Goal: Use online tool/utility: Utilize a website feature to perform a specific function

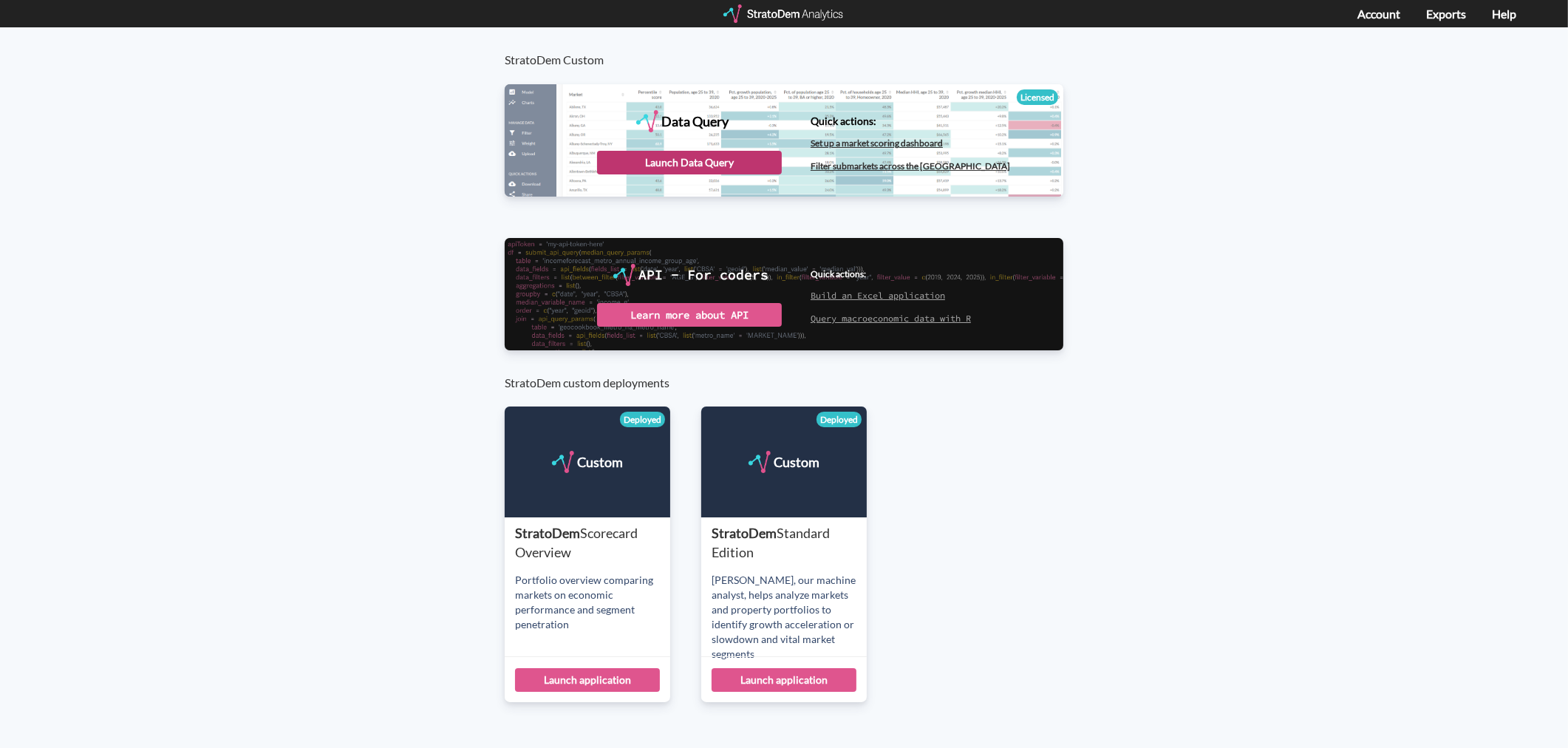
click at [729, 163] on div "Launch Data Query" at bounding box center [689, 163] width 184 height 23
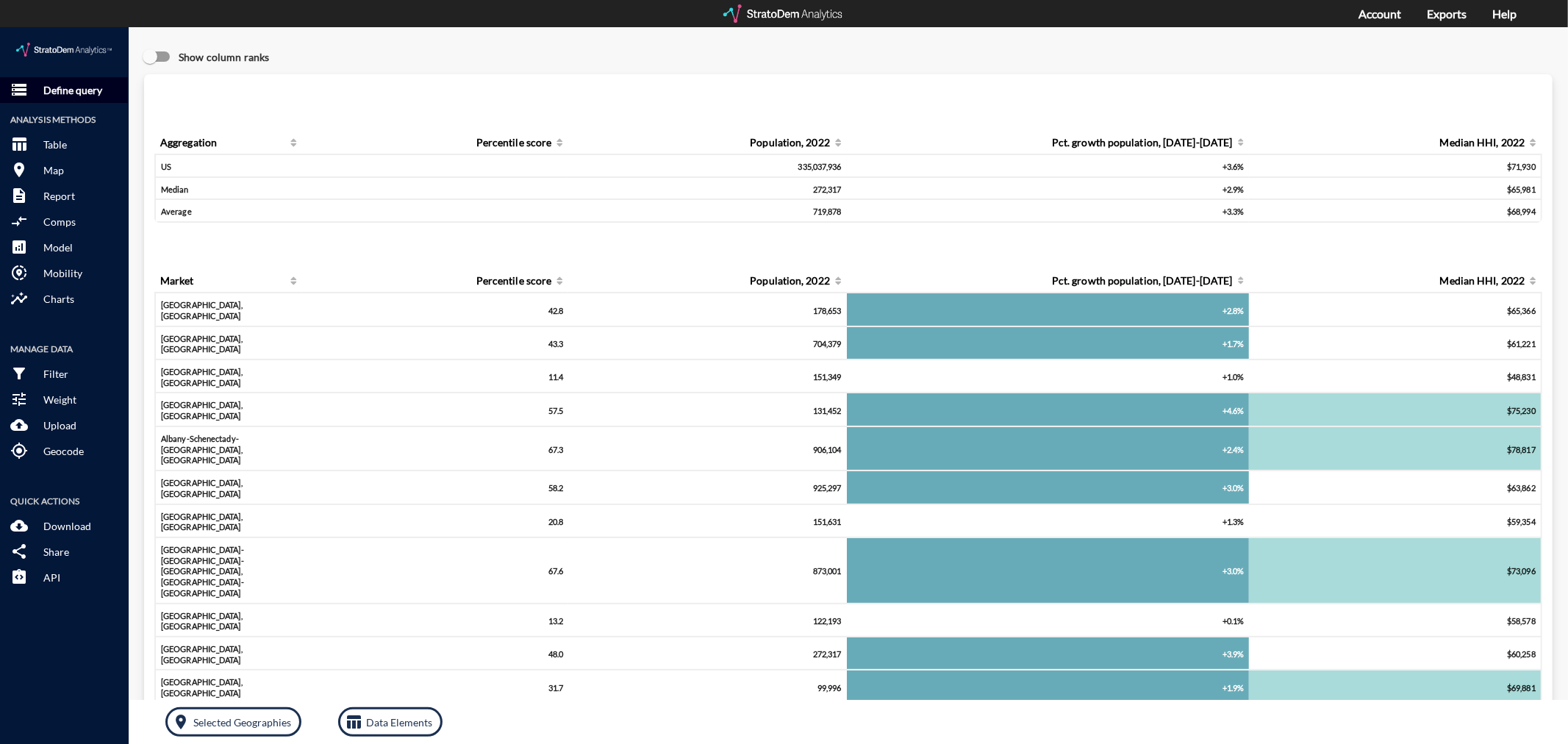
click p "Define query"
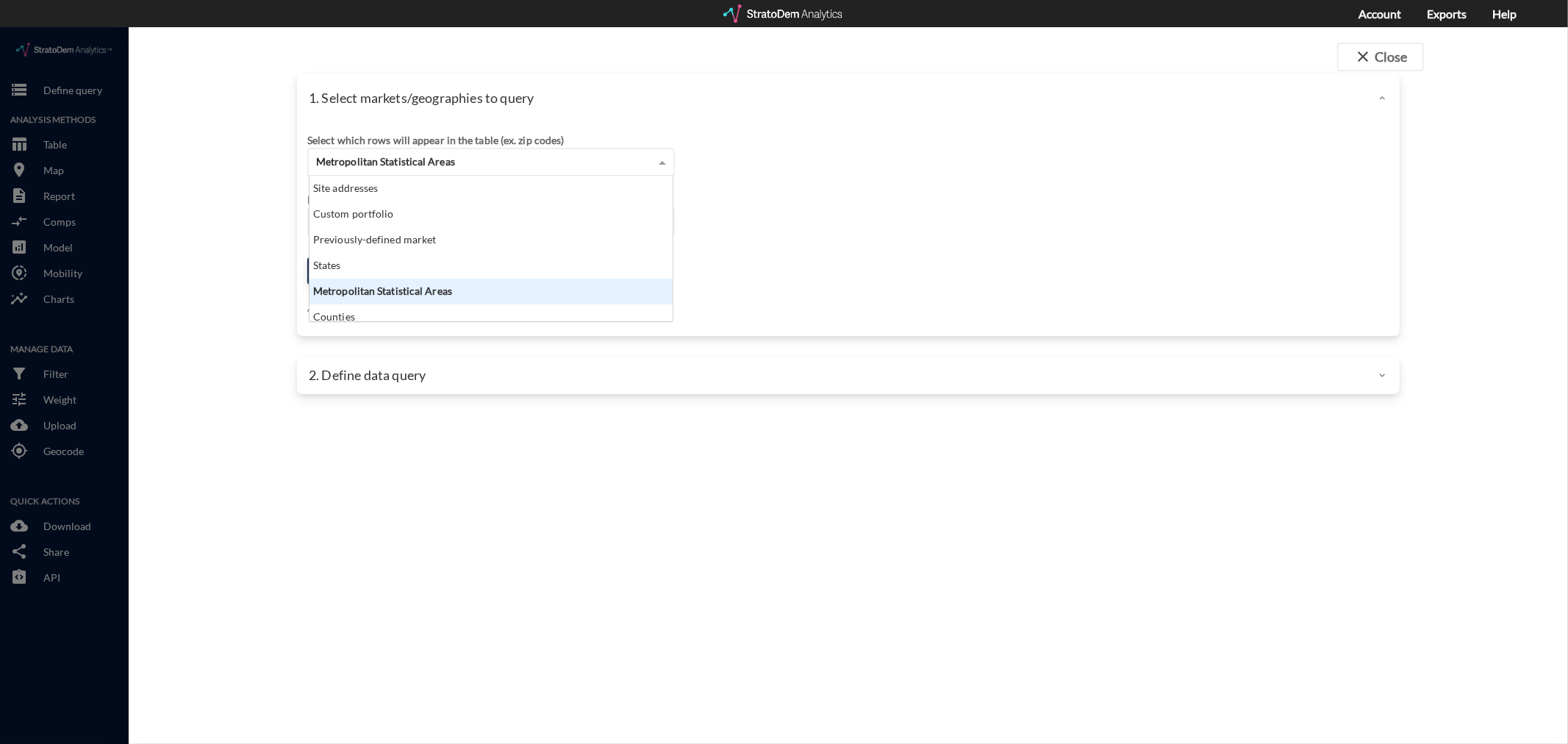
click span "Metropolitan Statistical Areas"
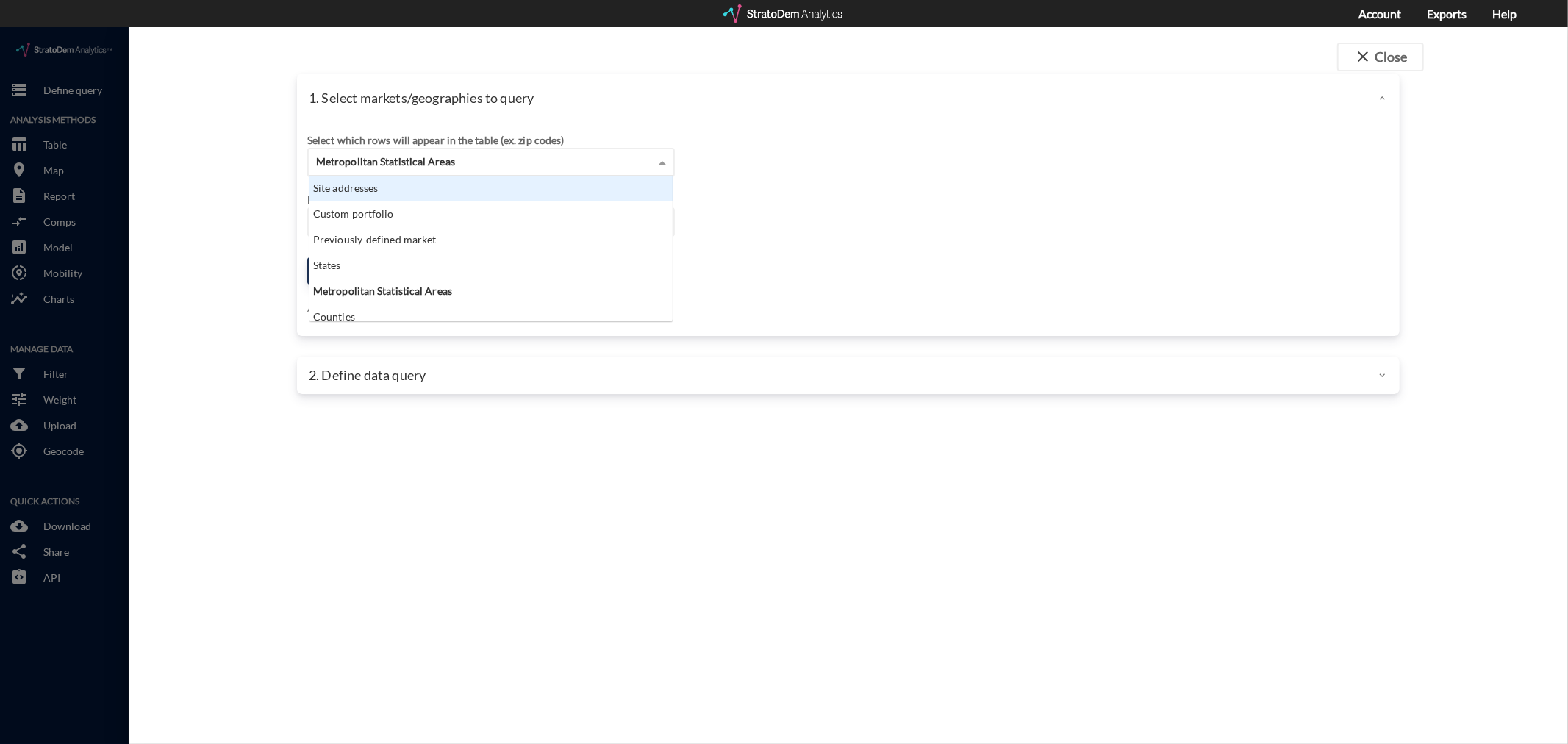
click div "Site addresses"
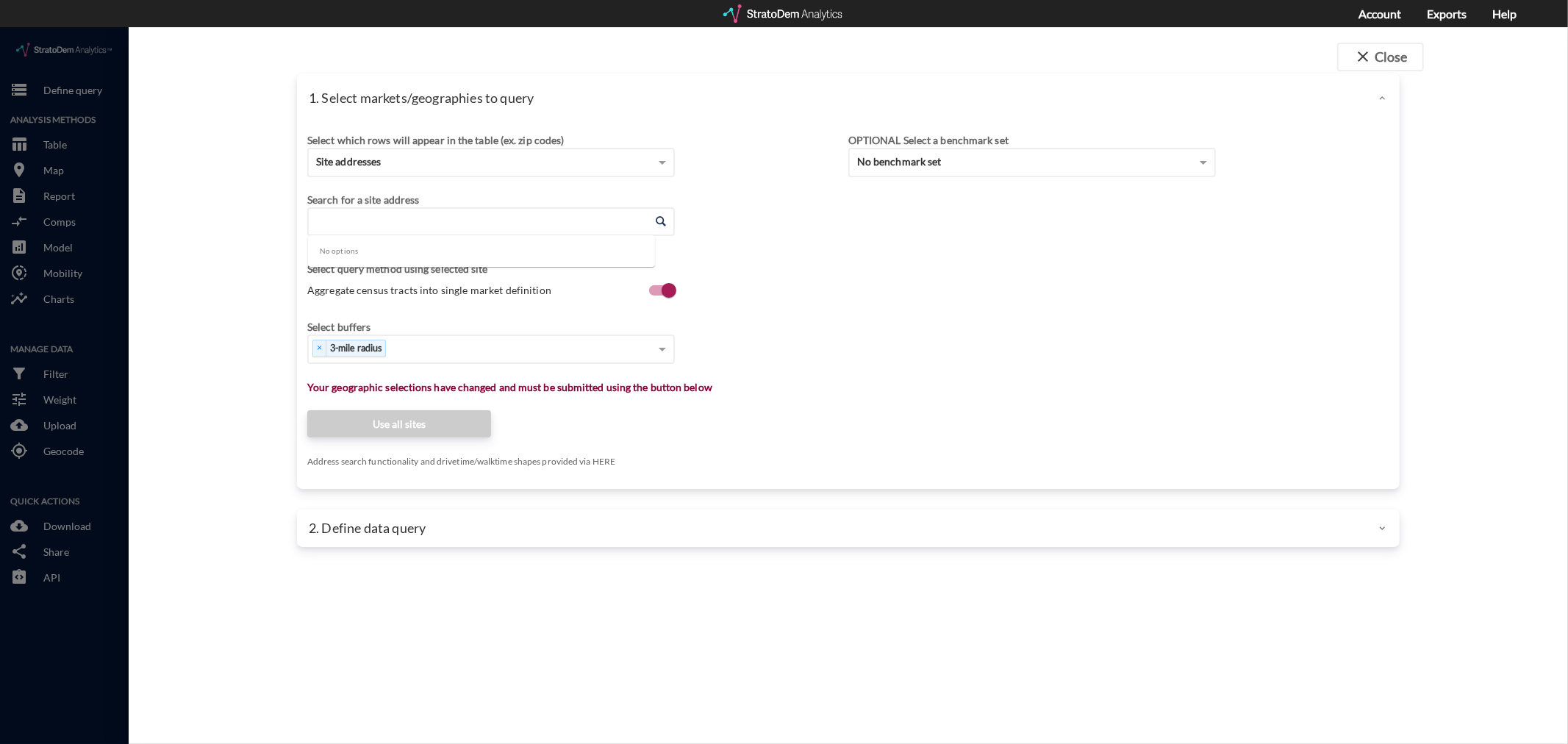
click input "Enter an address"
click li "5550 Martin Dr, Celina, Texas"
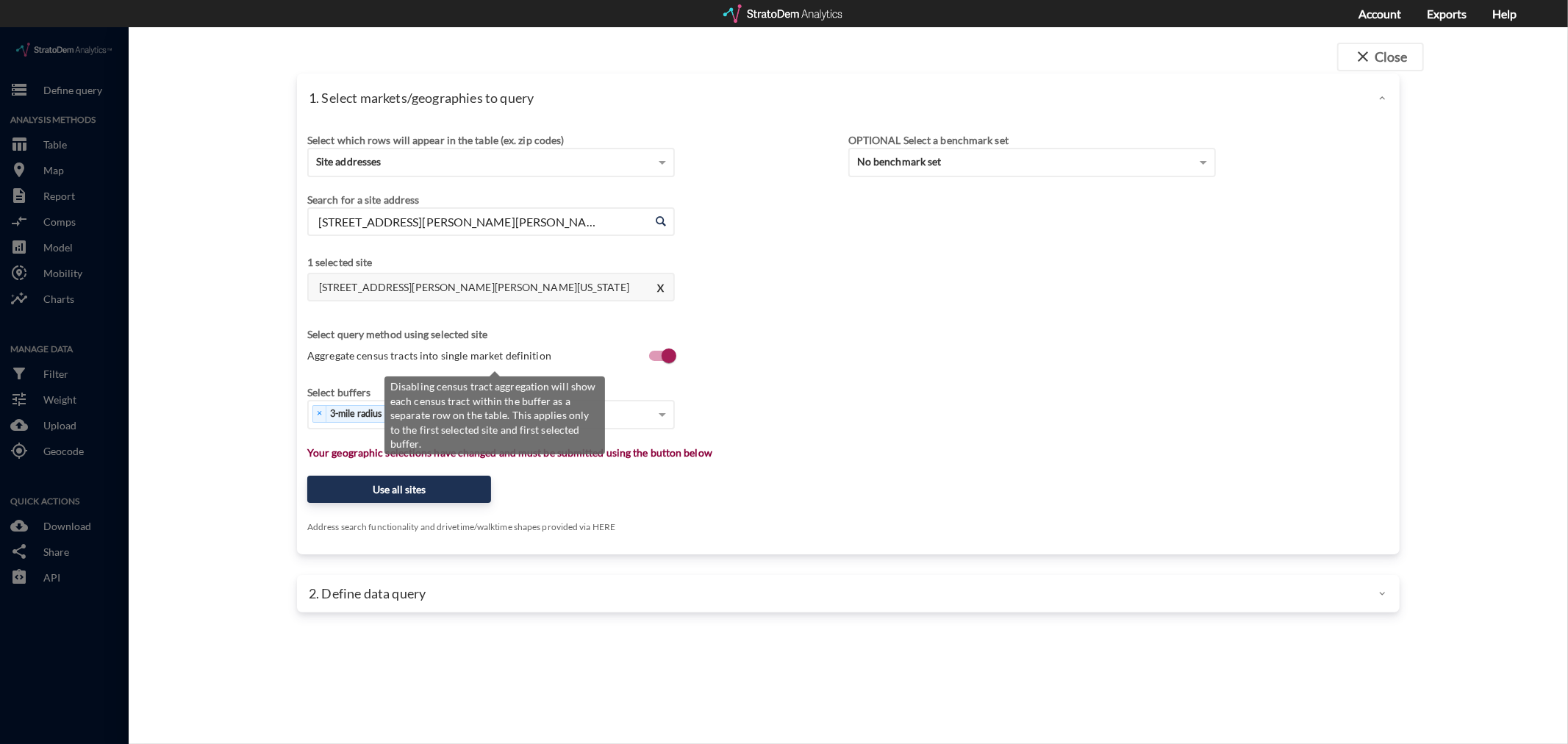
type input "5550 Martin Dr, Celina, Texas"
click span "Aggregate census tracts into single market definition"
click input "Aggregate census tracts into single market definition"
checkbox input "false"
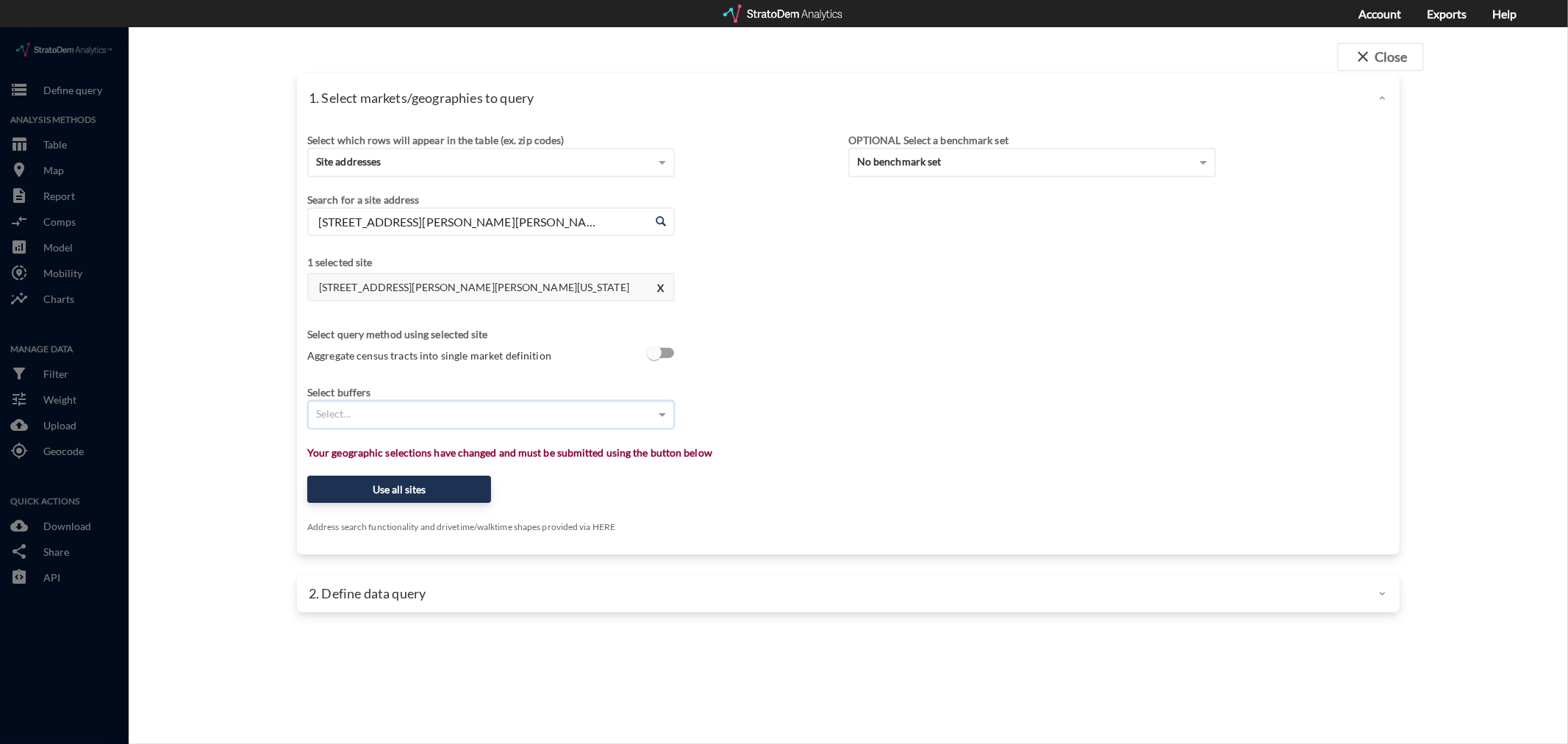
click div "Select..."
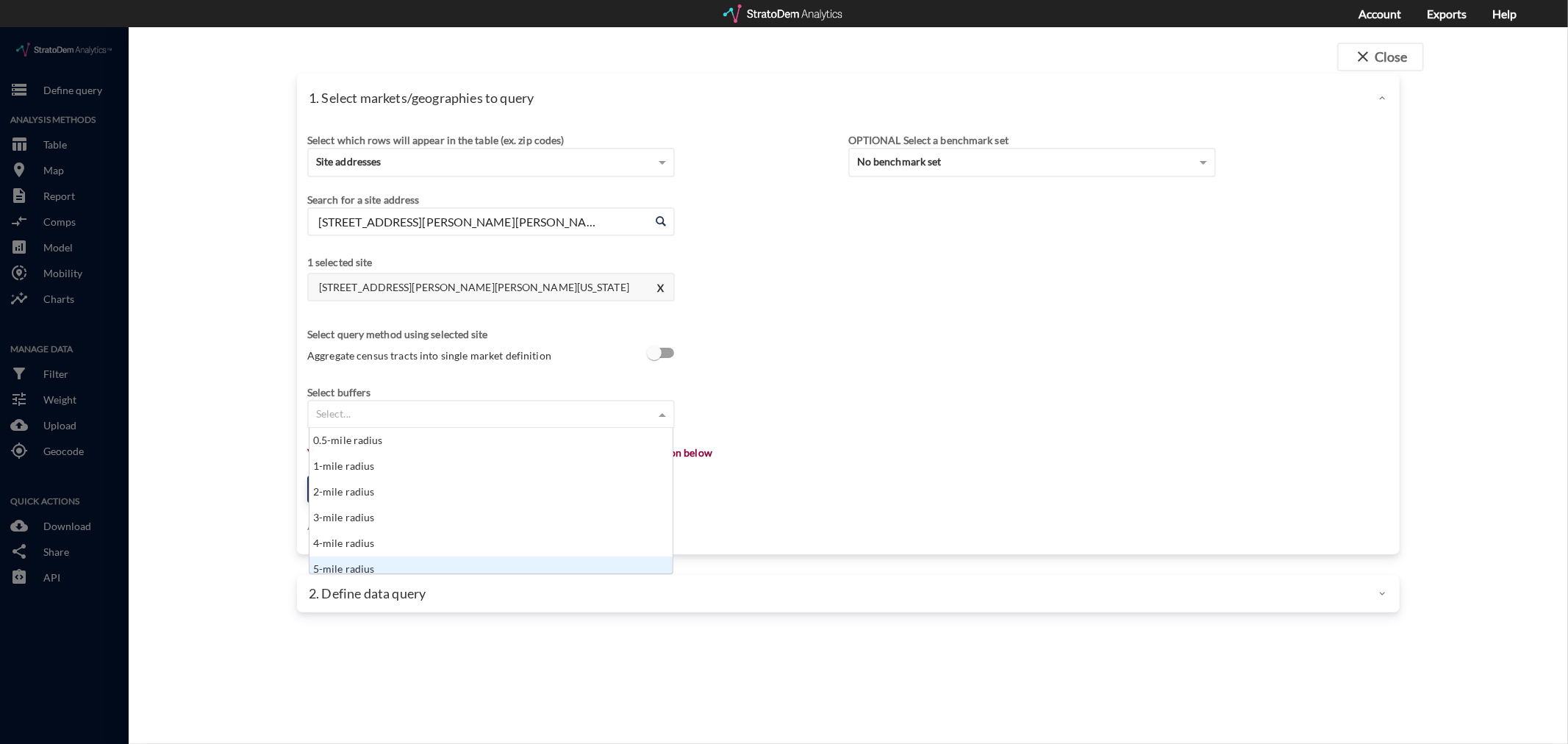
scroll to position [7, 0]
click div "5-mile radius"
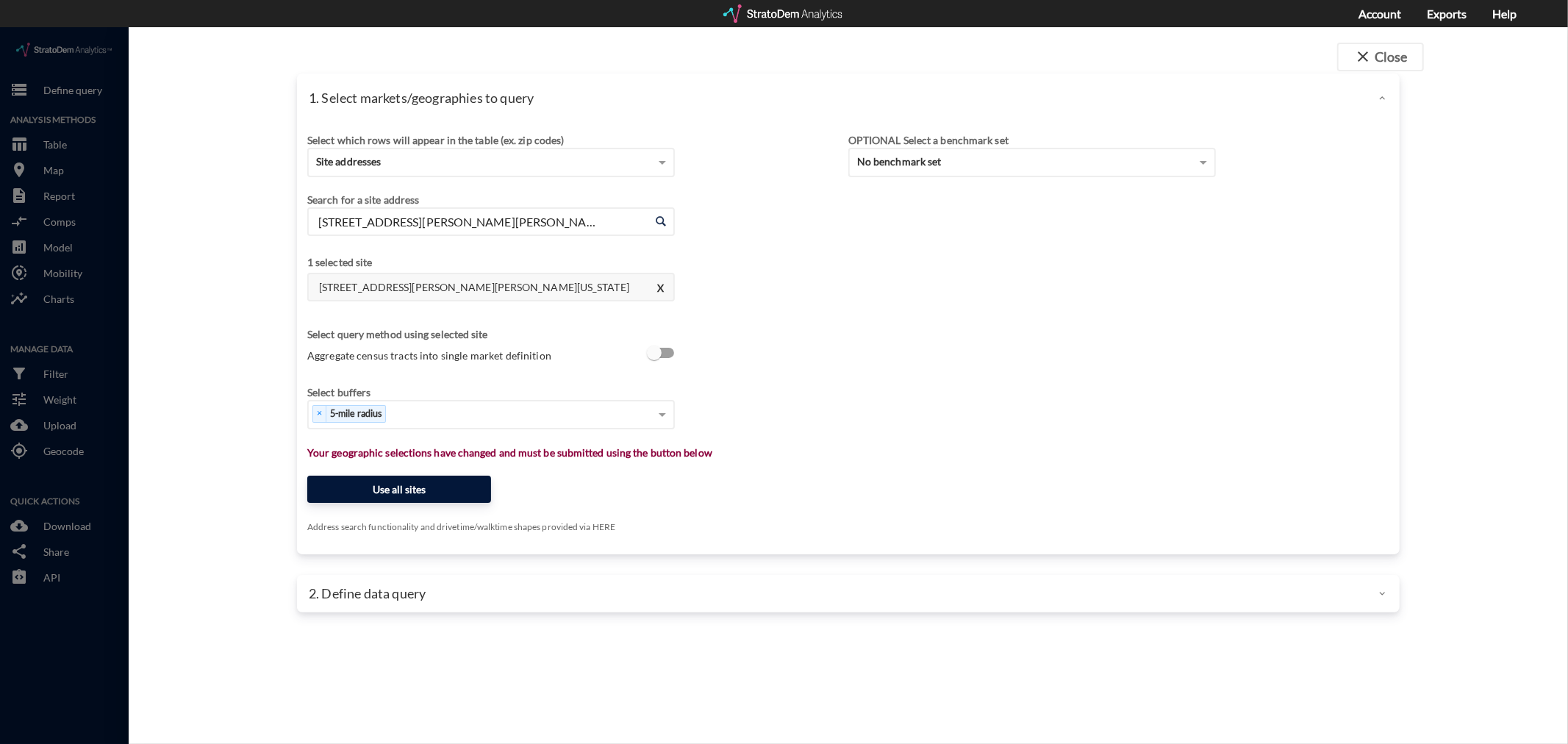
click button "Use all sites"
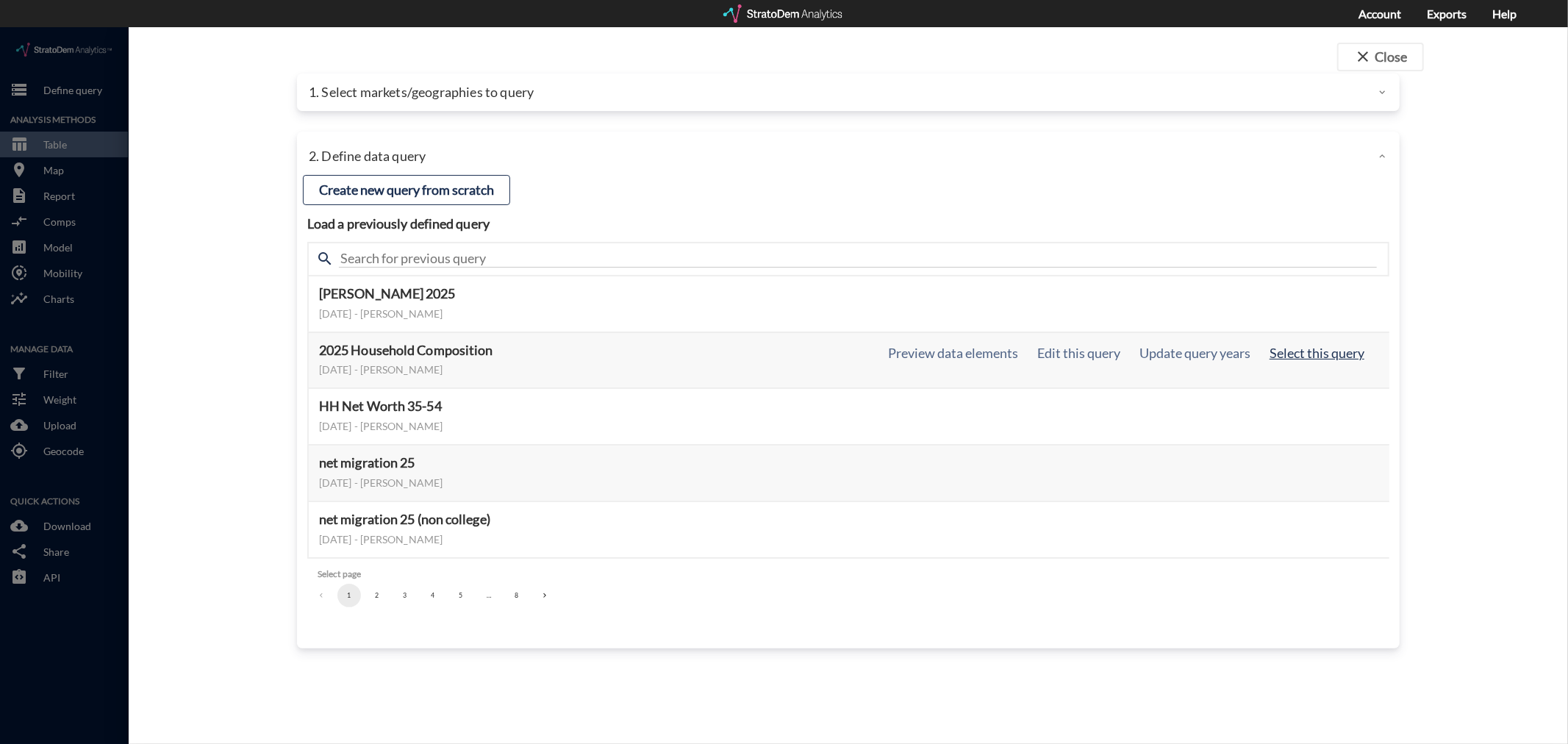
click button "Select this query"
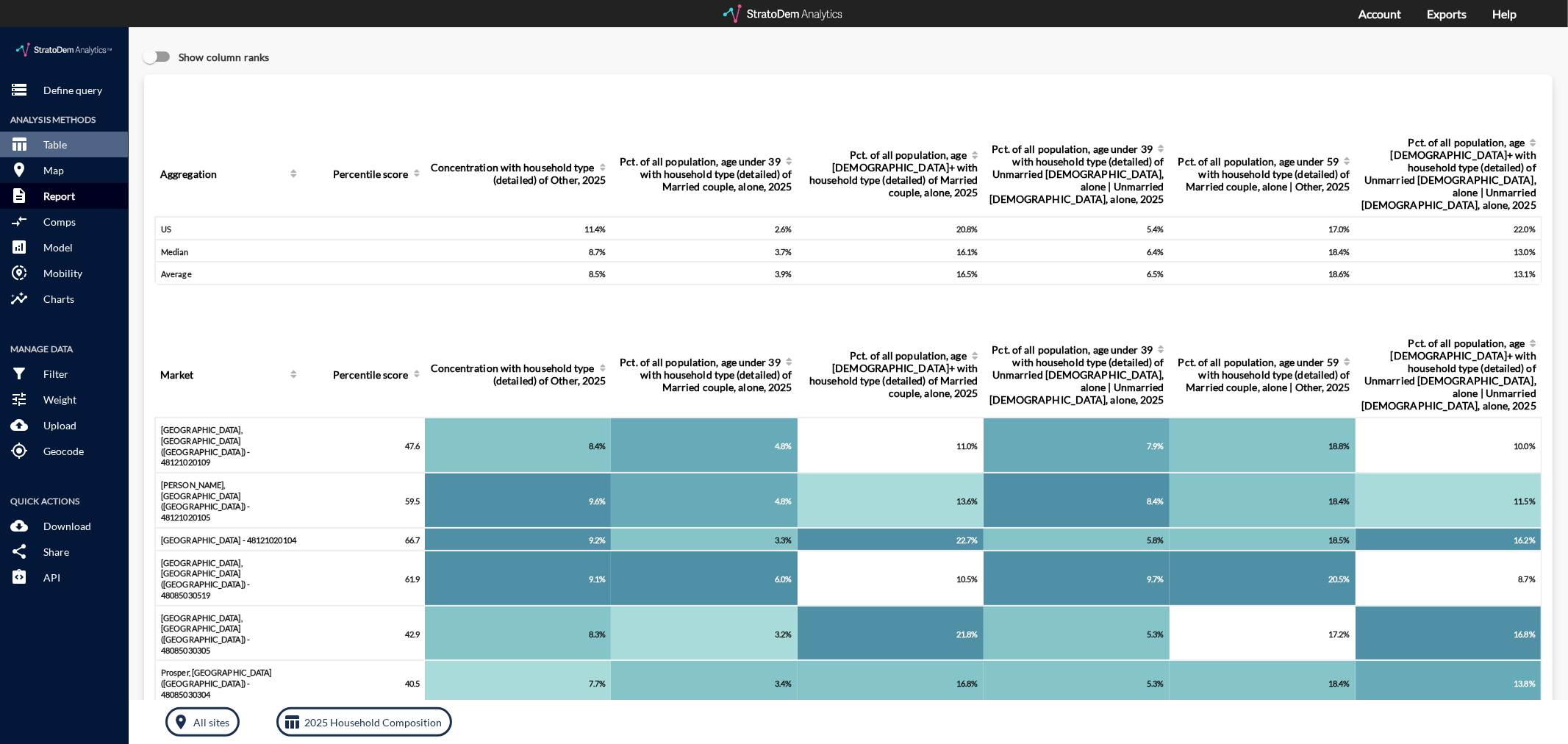
click p "Report"
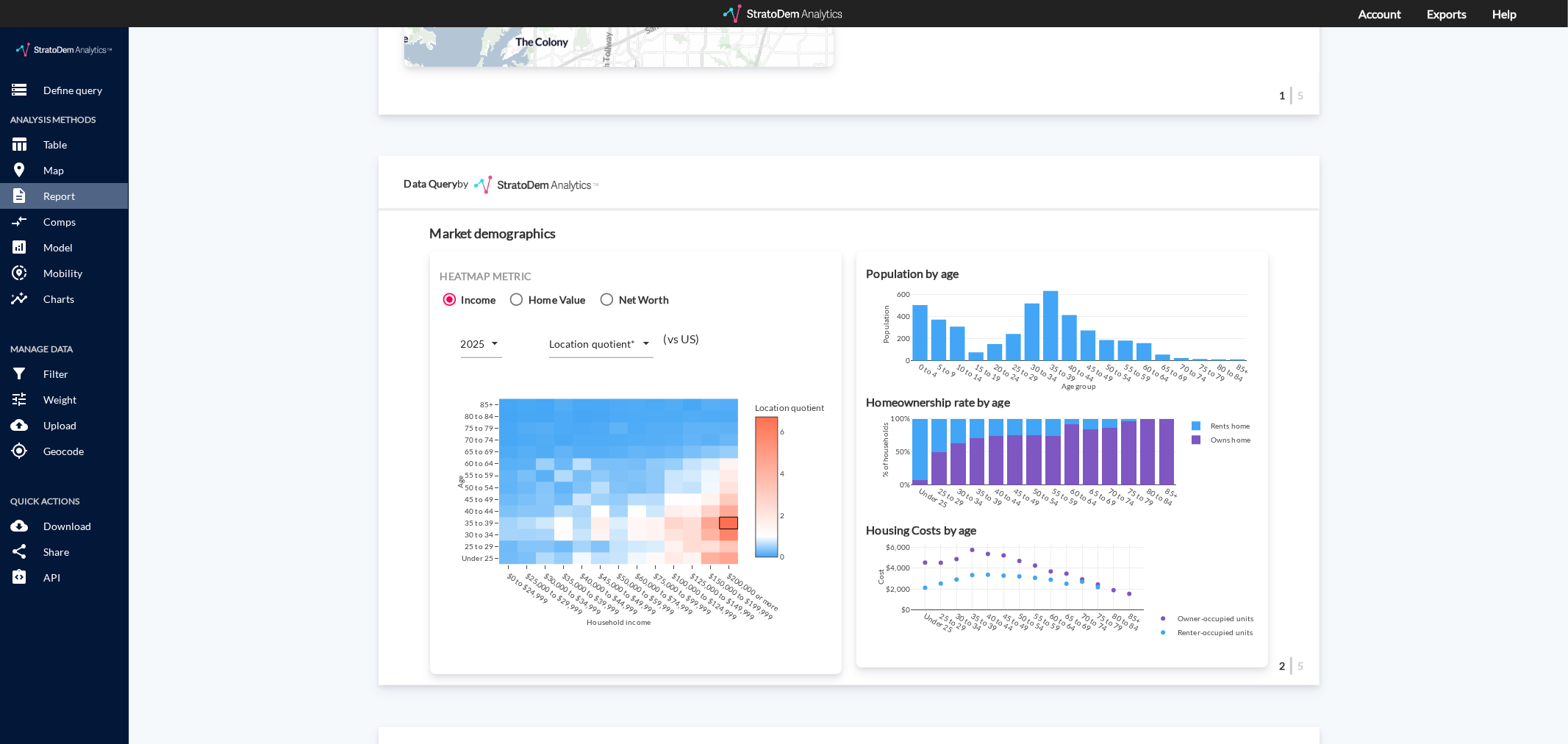
scroll to position [898, 0]
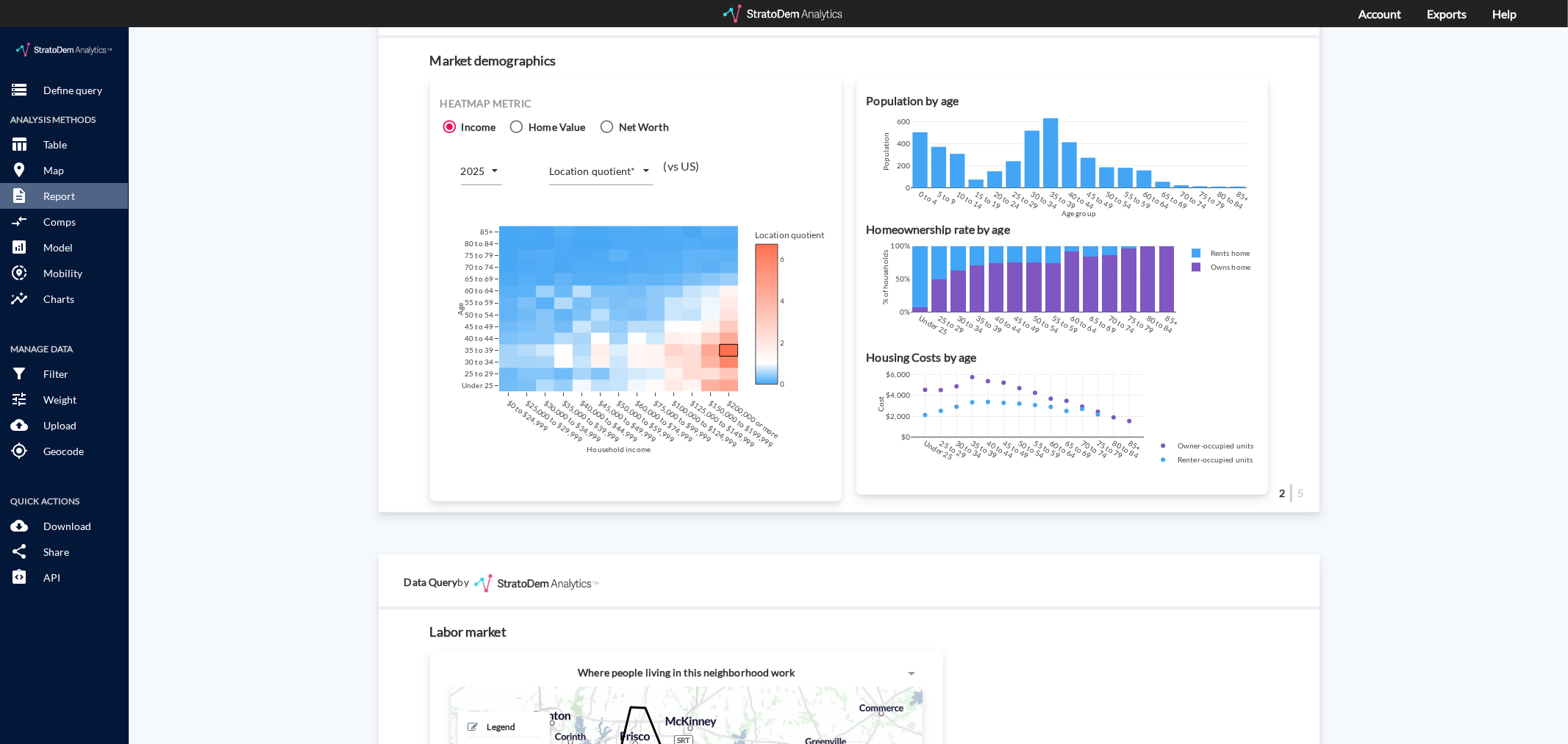
click body "/vantagepoint/us/-1 storage Define query Analysis Methods table_chart Table roo…"
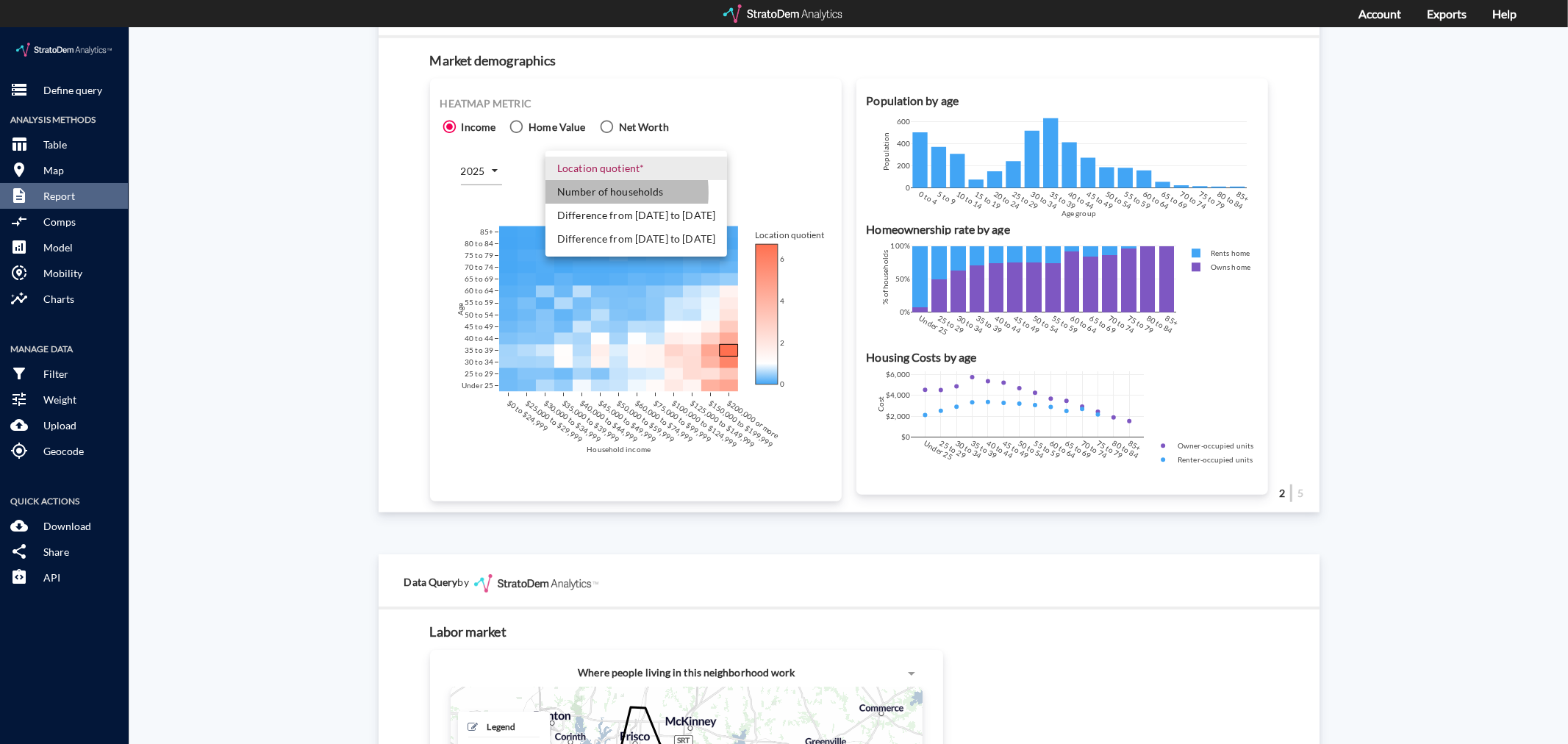
click li "Number of households"
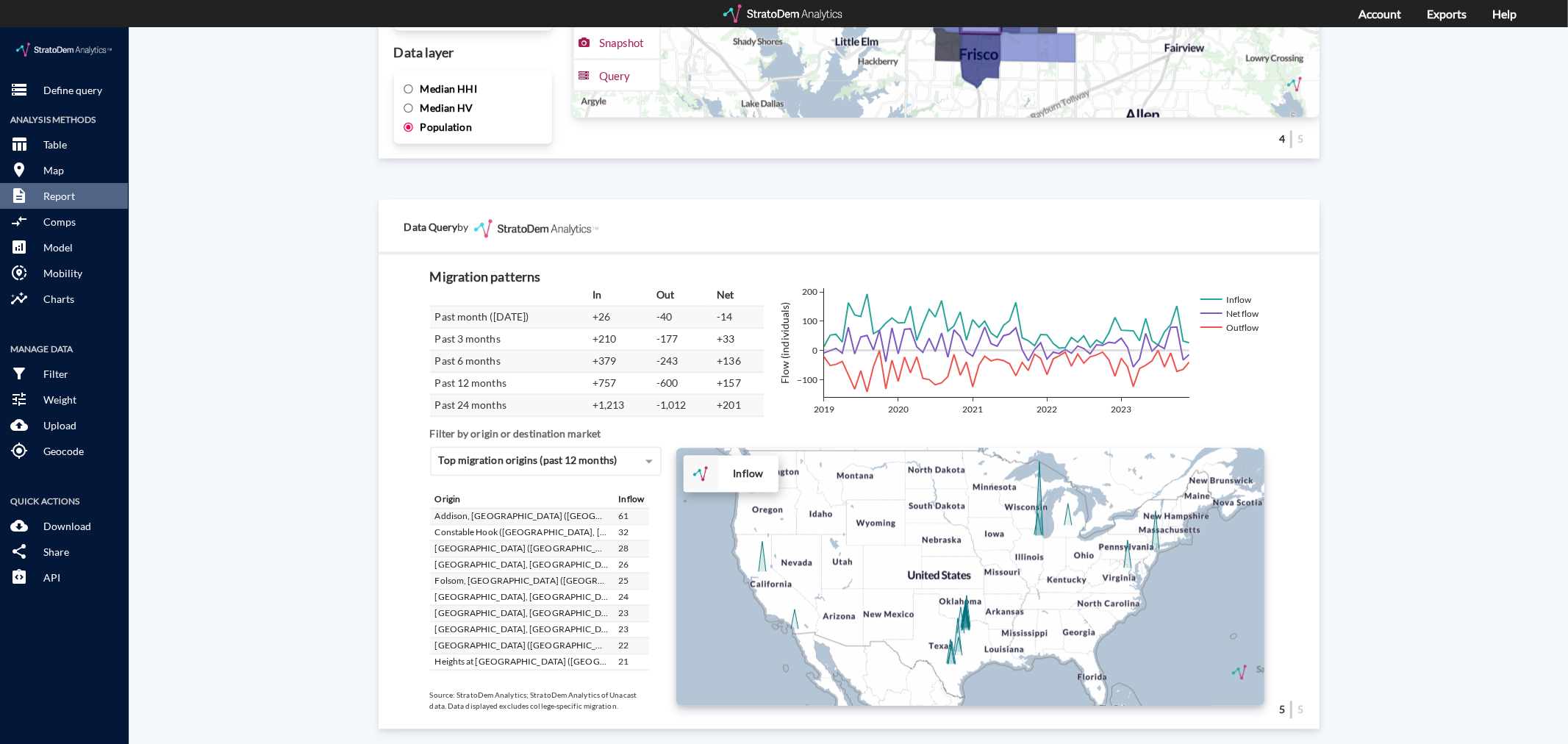
scroll to position [2410, 0]
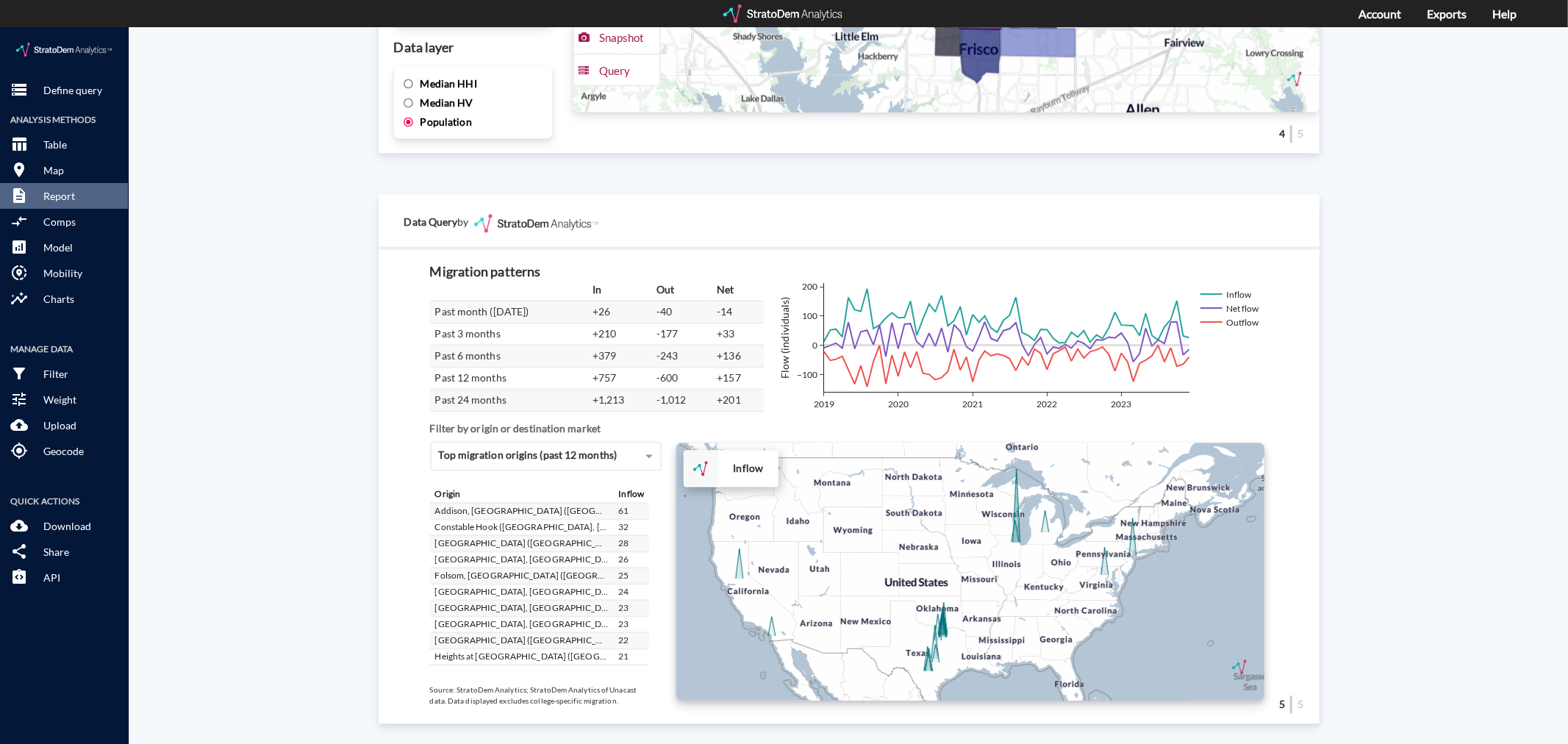
drag, startPoint x: 862, startPoint y: 563, endPoint x: 837, endPoint y: 572, distance: 26.6
click div "+ − Inflow CUSTOMIZE DATA Draw a polygon Draw a rectangle Draw a marker Edit la…"
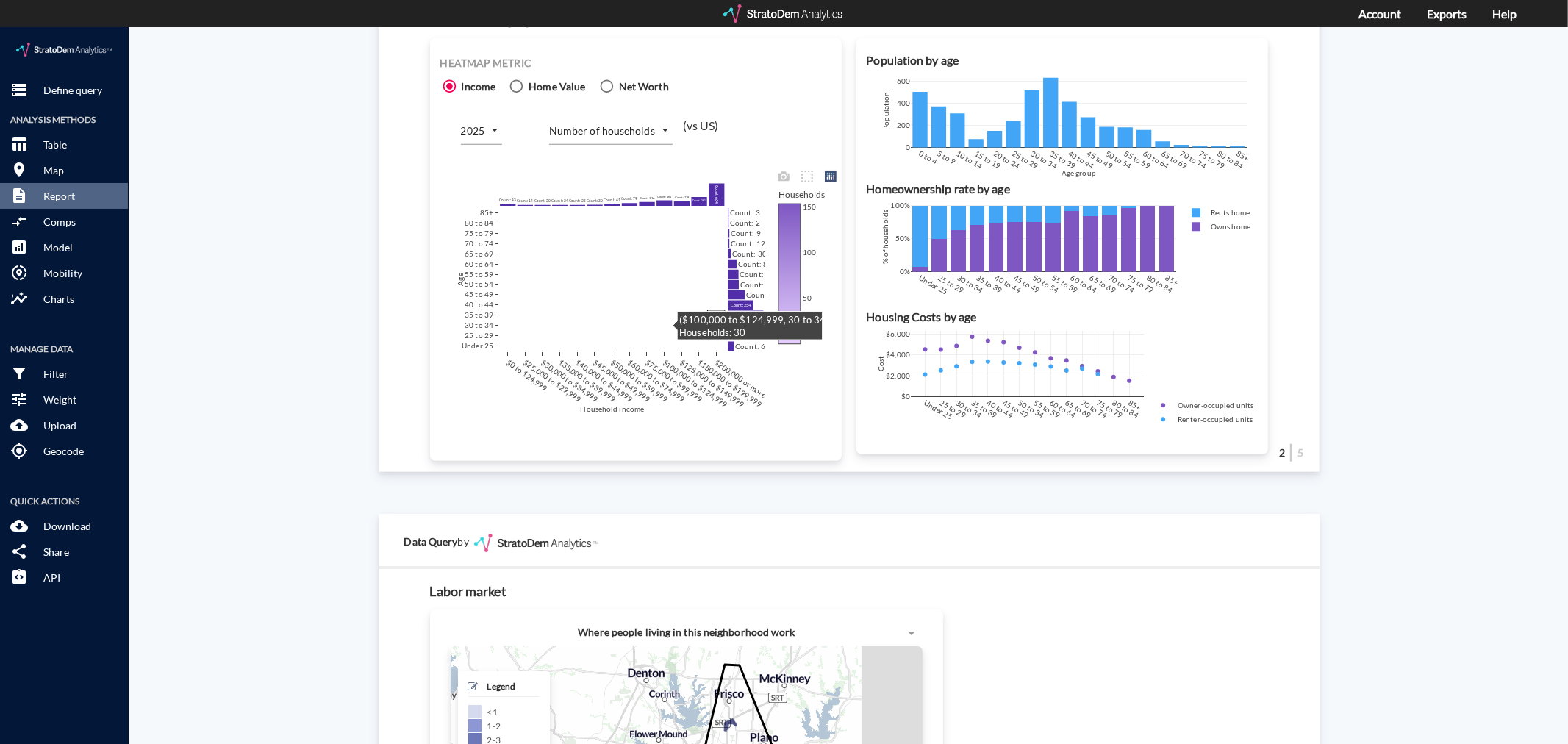
scroll to position [858, 0]
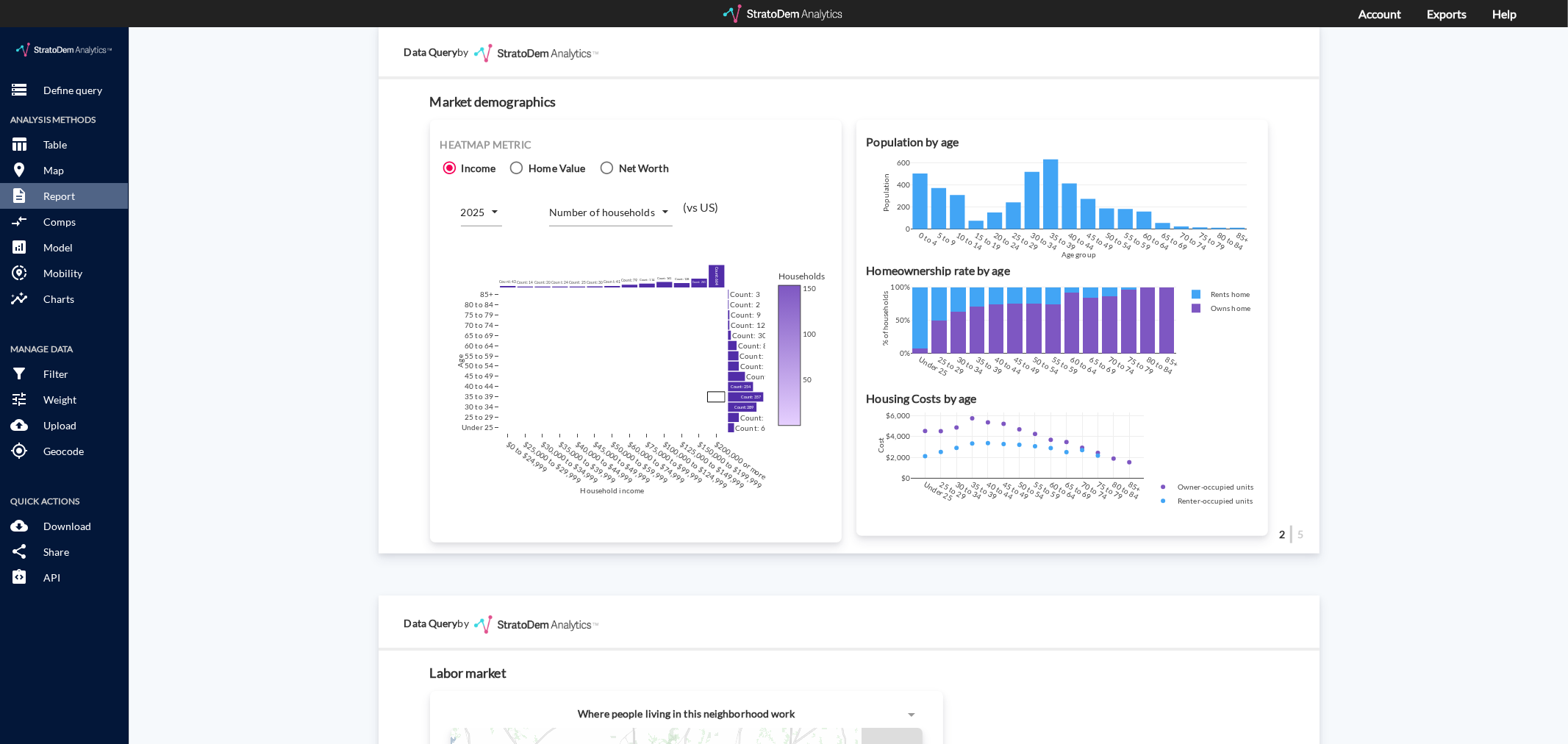
drag, startPoint x: 1450, startPoint y: 240, endPoint x: 1424, endPoint y: 241, distance: 26.0
click div "Site report Generate a site report for a given location, (optionally) benchmark…"
click body "/vantagepoint/us/-1 storage Define query Analysis Methods table_chart Table roo…"
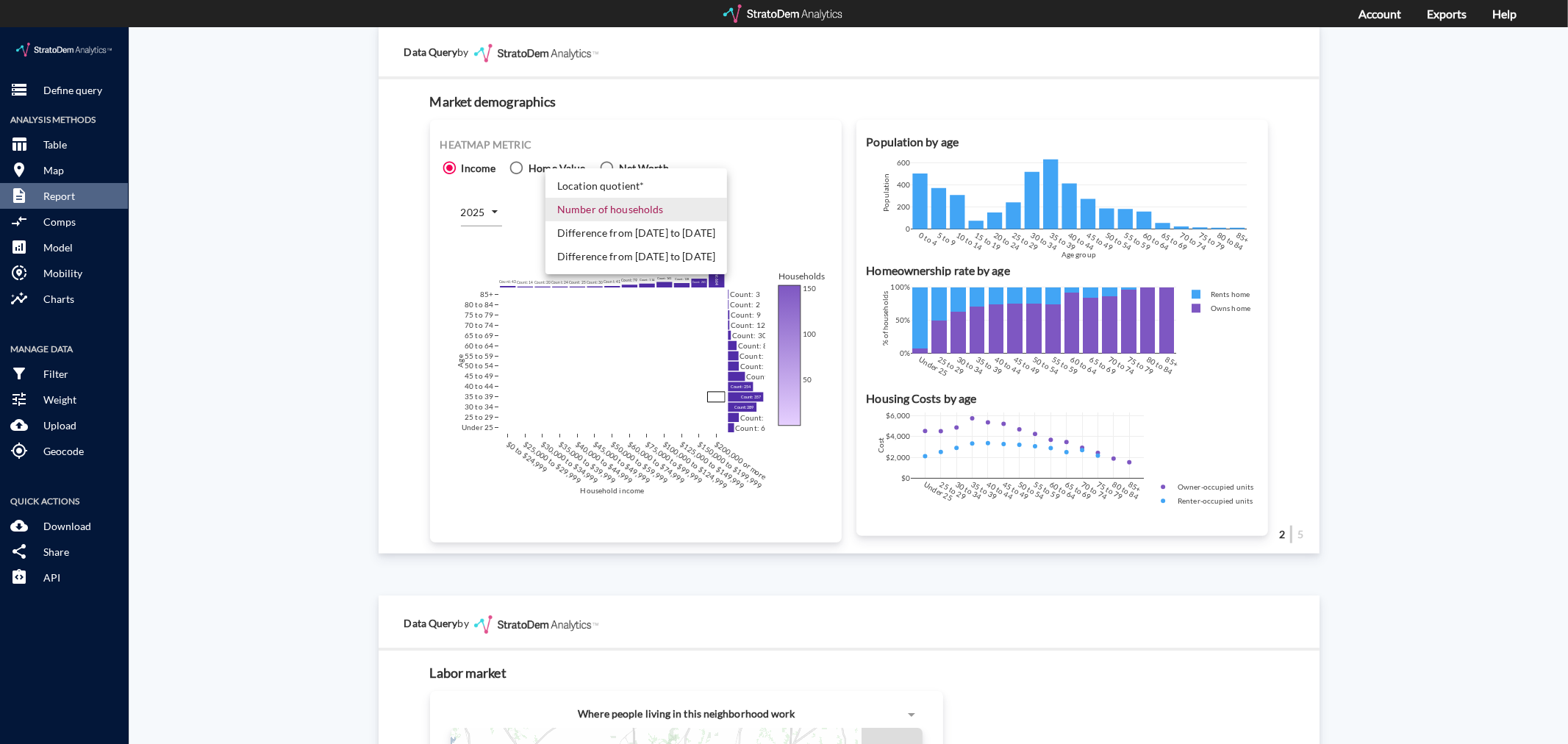
click li "Difference from 2025 to 2030"
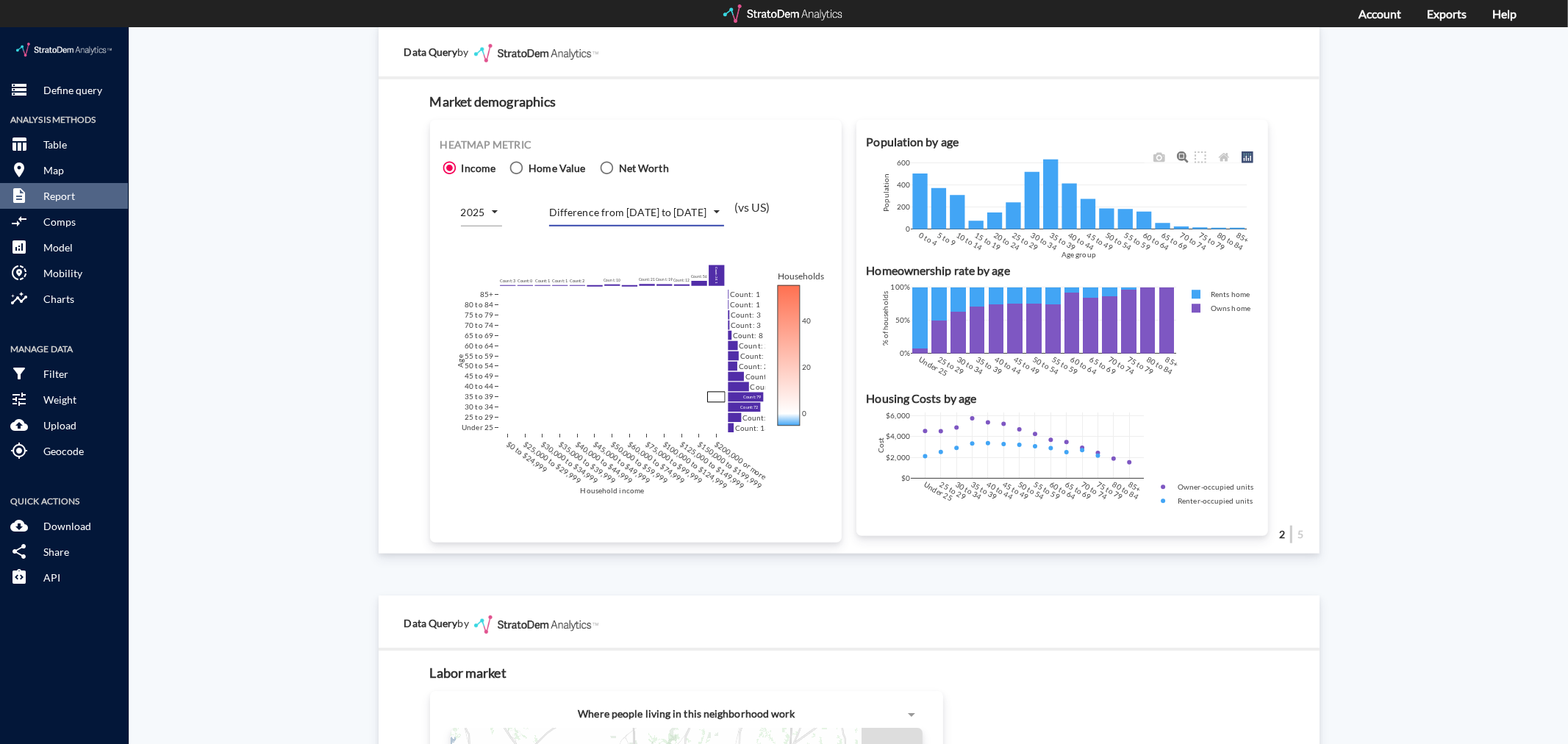
drag, startPoint x: 1414, startPoint y: 205, endPoint x: 1030, endPoint y: 204, distance: 384.0
click div "Site report Generate a site report for a given location, (optionally) benchmark…"
click body "/vantagepoint/us/-1 storage Define query Analysis Methods table_chart Table roo…"
click li "Number of households"
type input "COUNT"
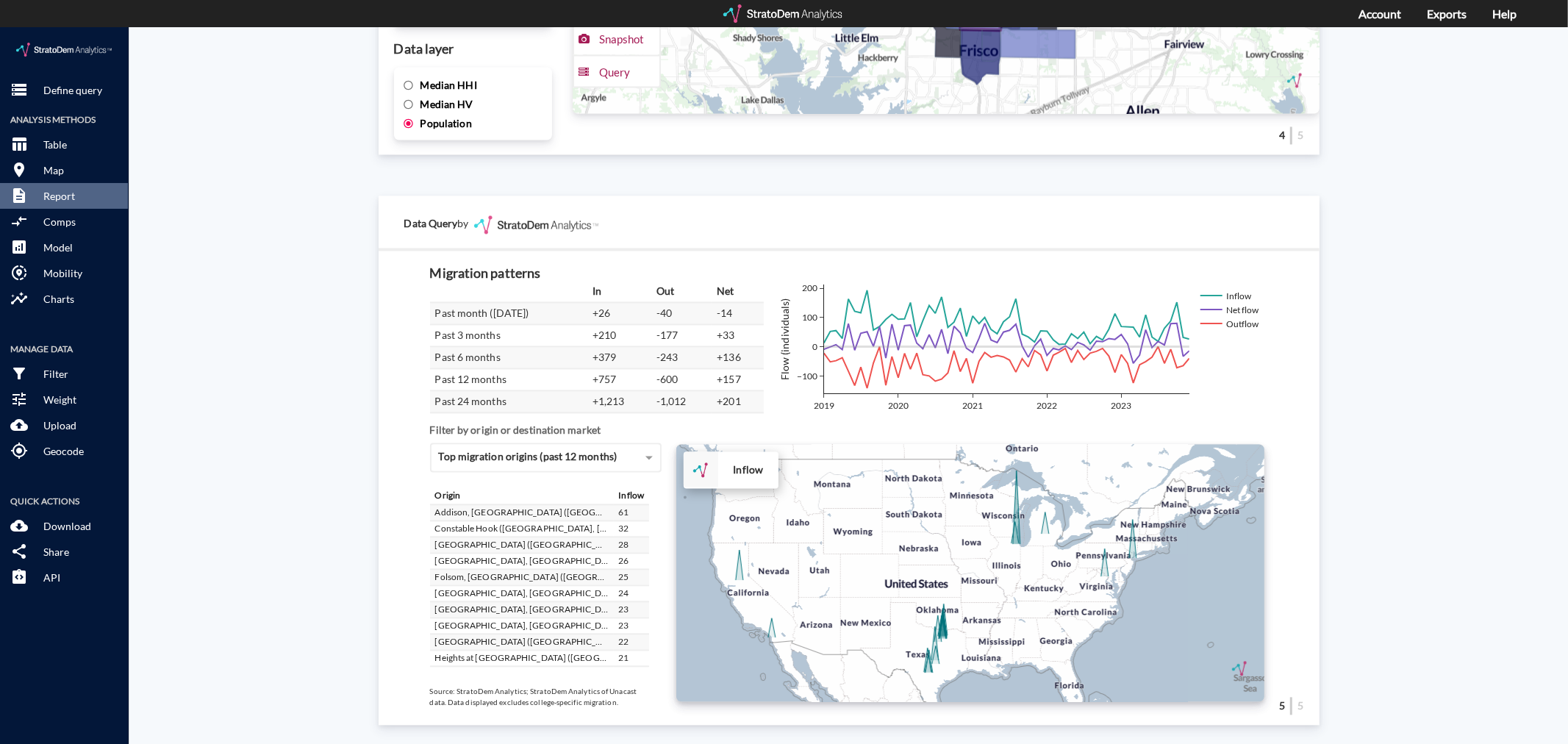
scroll to position [2410, 0]
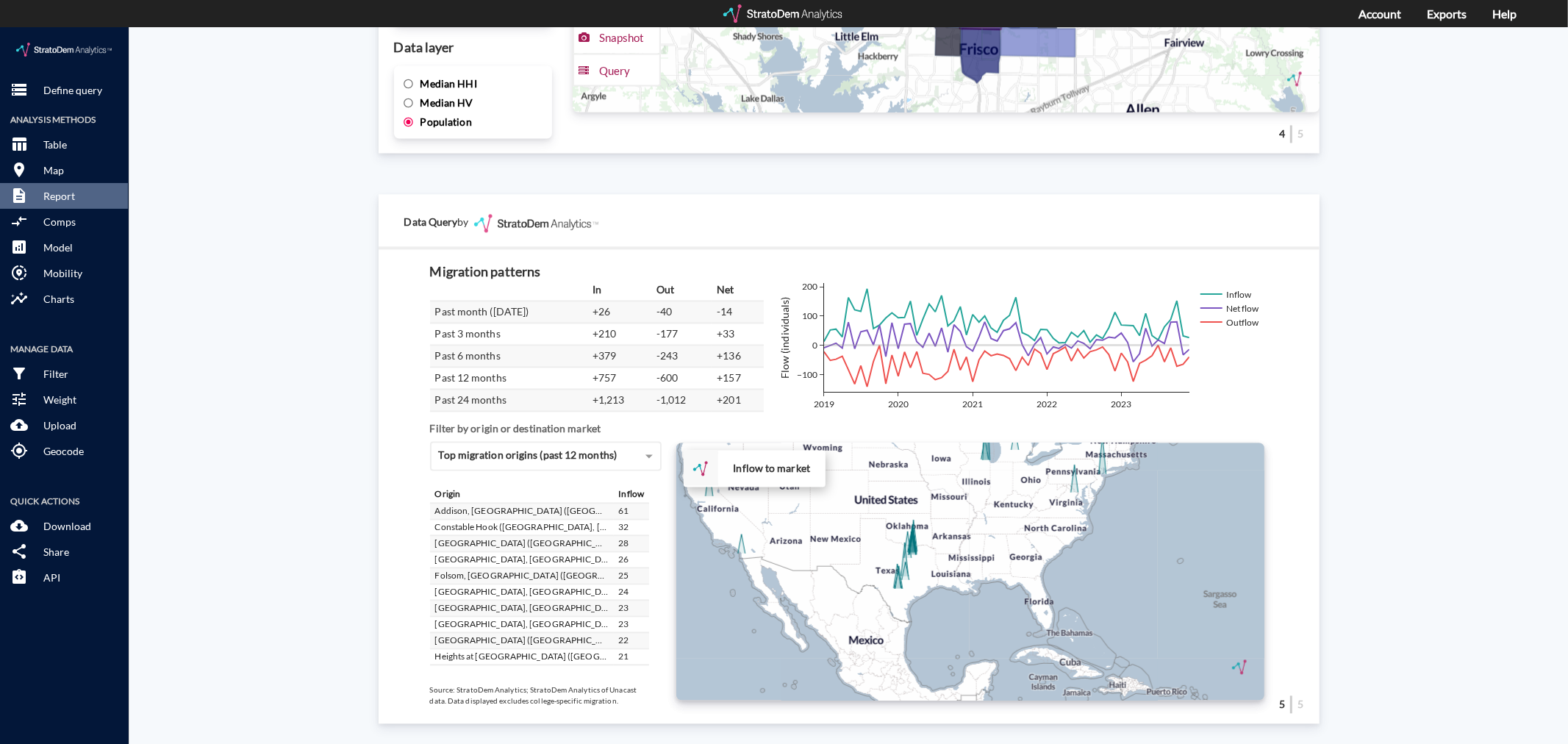
drag, startPoint x: 912, startPoint y: 591, endPoint x: 880, endPoint y: 505, distance: 91.8
click div "+ − Inflow to market CUSTOMIZE DATA Draw a polygon Draw a rectangle Draw a mark…"
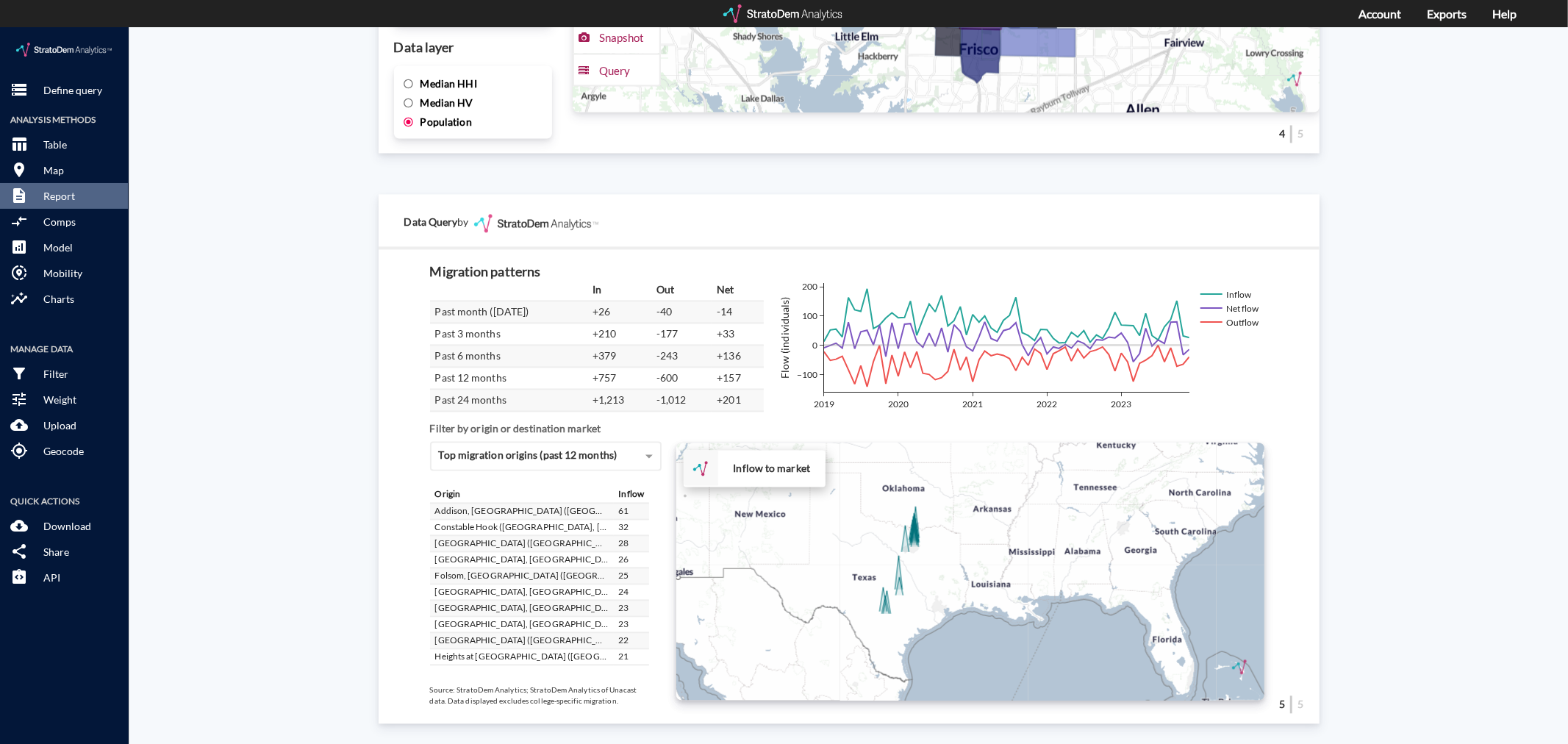
click div "+ − Inflow to market CUSTOMIZE DATA Draw a polygon Draw a rectangle Draw a mark…"
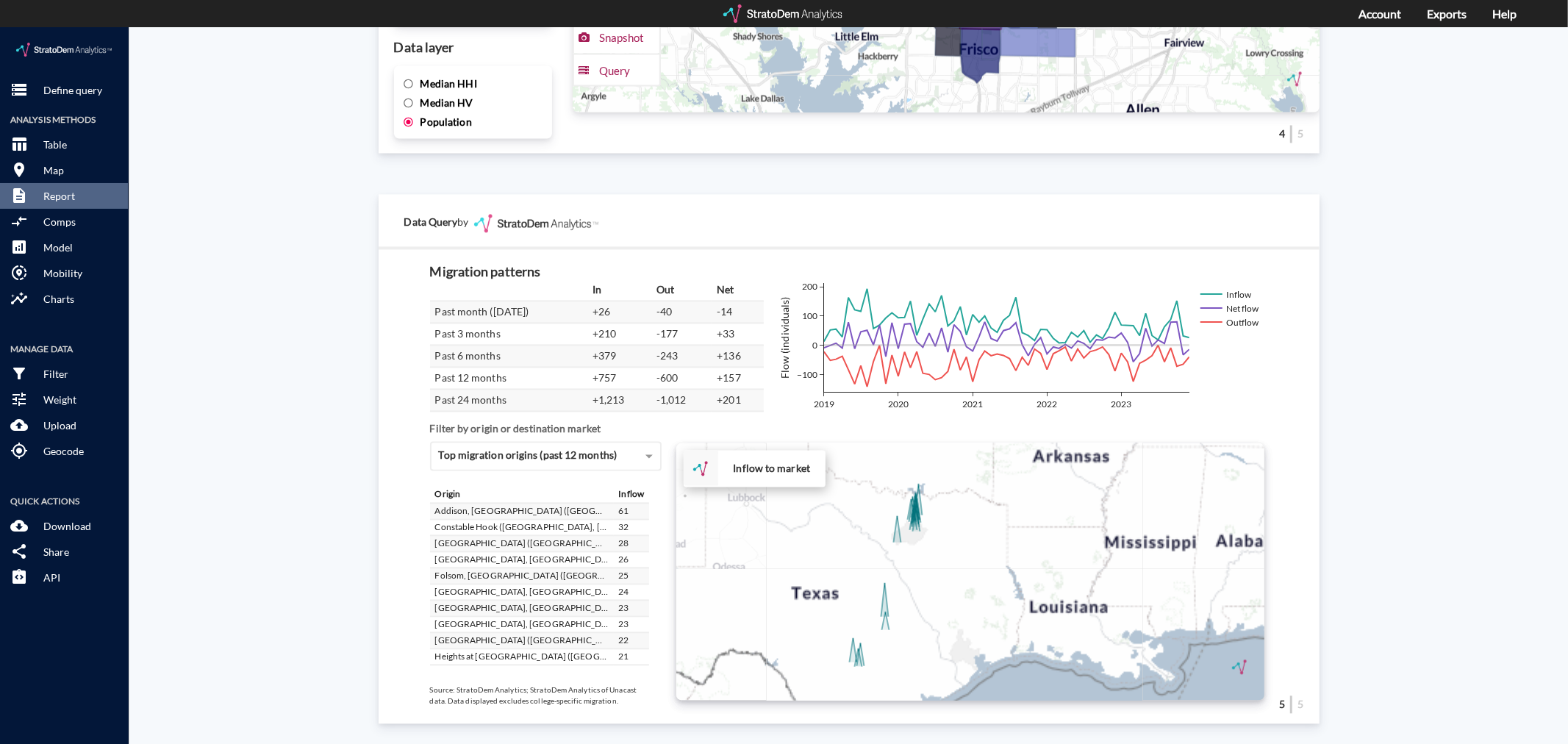
click div "+ − Inflow to market CUSTOMIZE DATA Draw a polygon Draw a rectangle Draw a mark…"
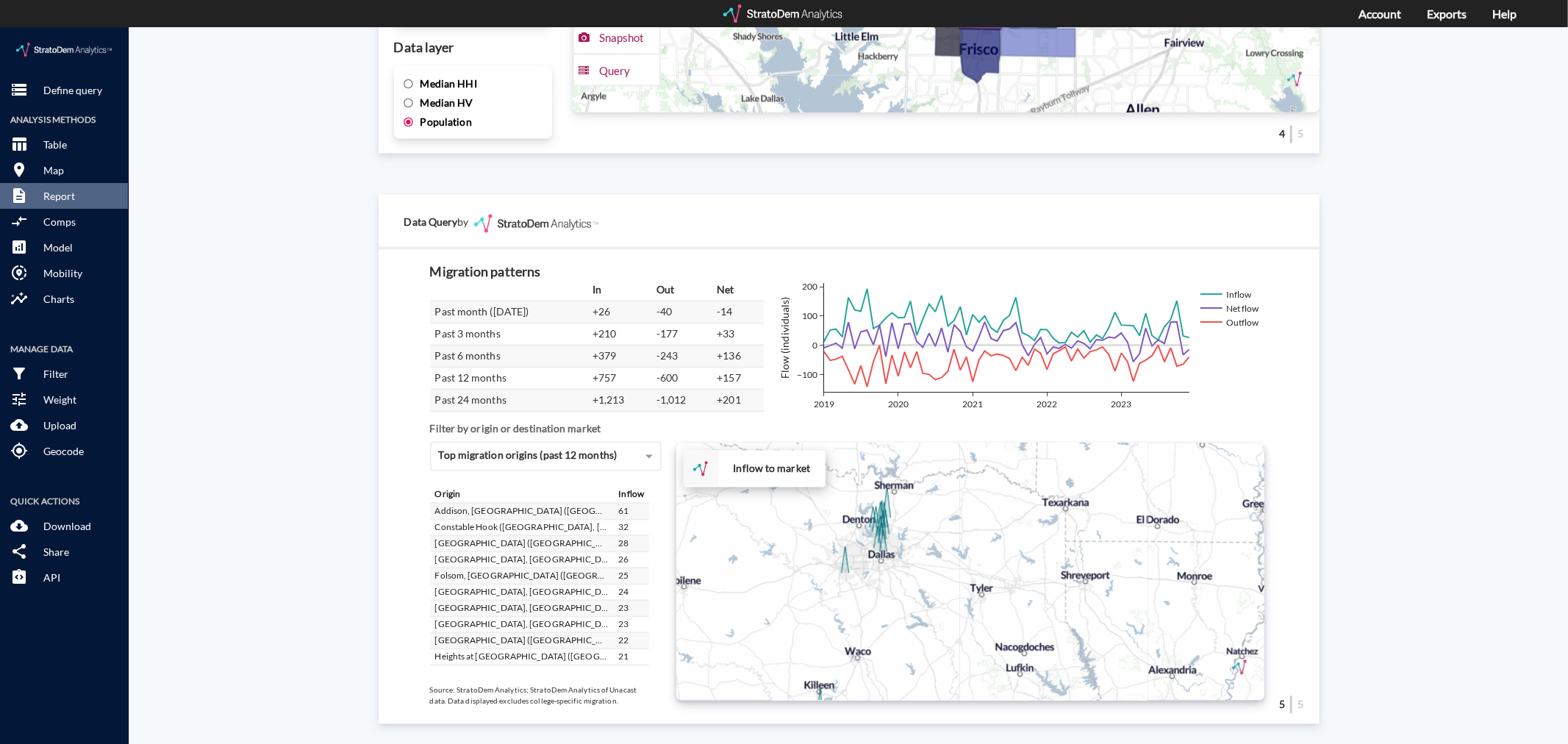
drag, startPoint x: 915, startPoint y: 480, endPoint x: 857, endPoint y: 561, distance: 99.6
click div "+ − Inflow to market CUSTOMIZE DATA Draw a polygon Draw a rectangle Draw a mark…"
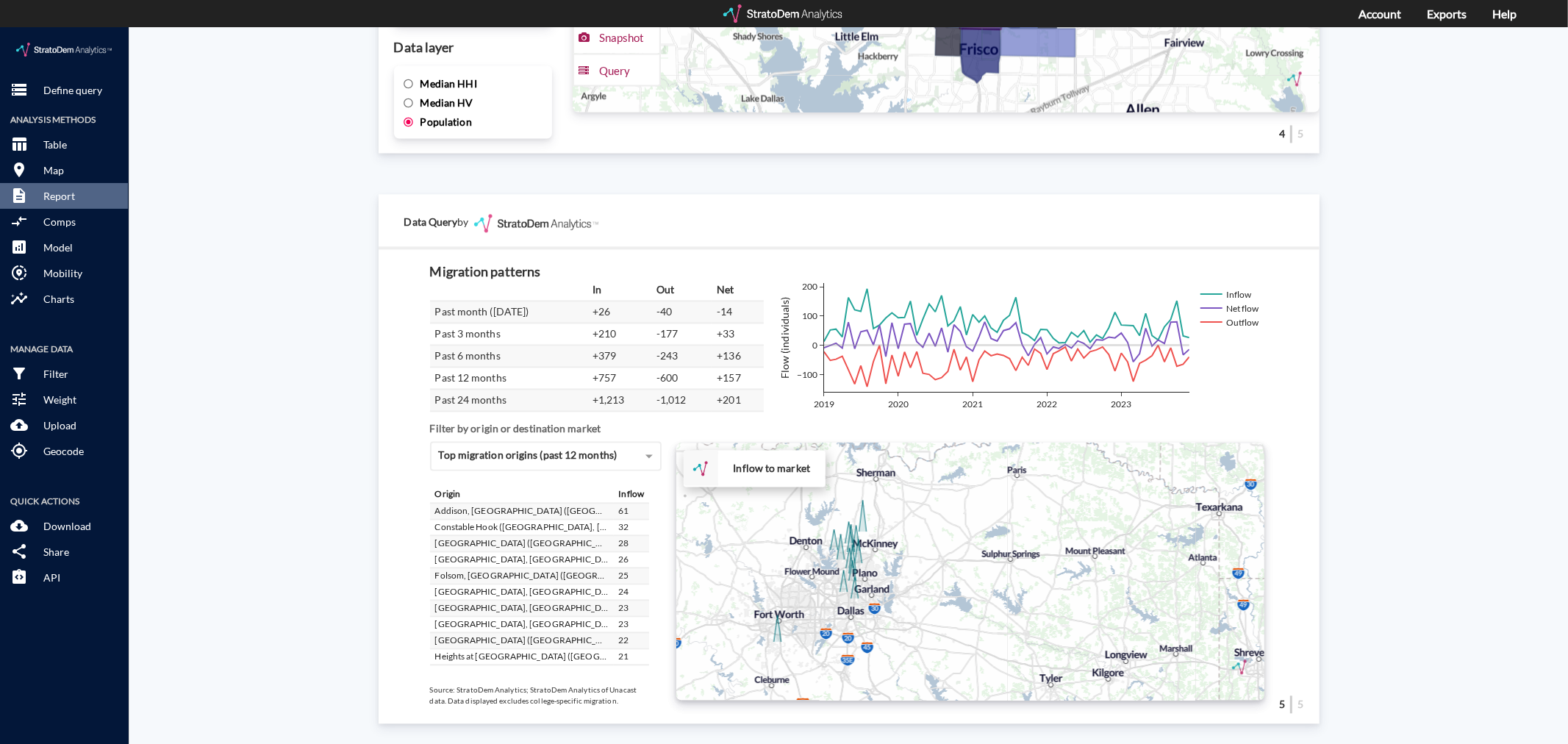
drag, startPoint x: 885, startPoint y: 479, endPoint x: 862, endPoint y: 536, distance: 61.5
click div "+ − Inflow to market CUSTOMIZE DATA Draw a polygon Draw a rectangle Draw a mark…"
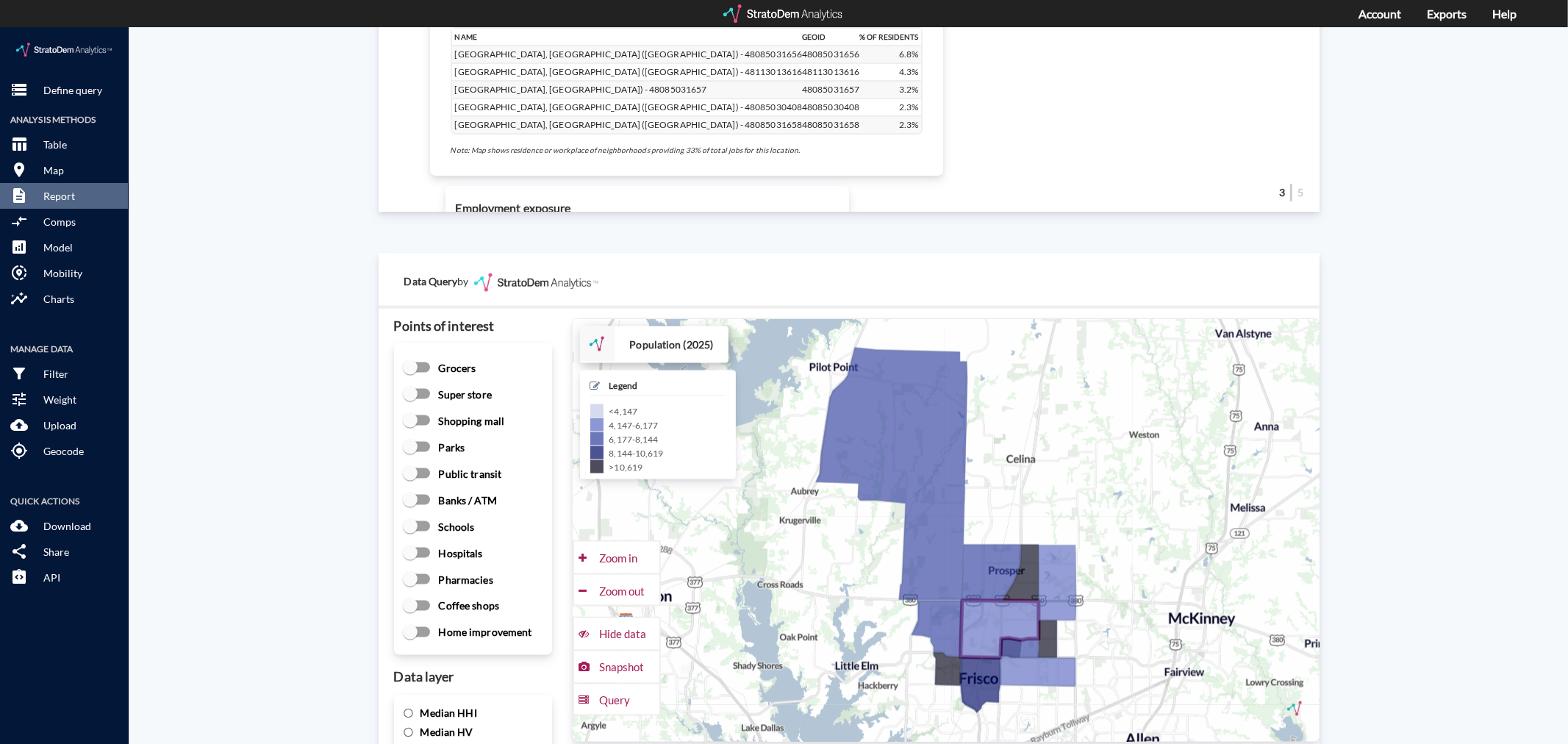
scroll to position [1920, 0]
